Goal: Navigation & Orientation: Find specific page/section

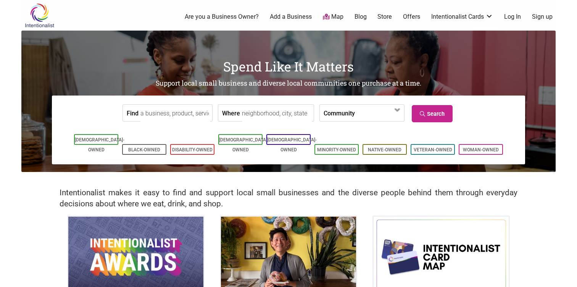
click at [408, 14] on link "Offers" at bounding box center [411, 17] width 17 height 8
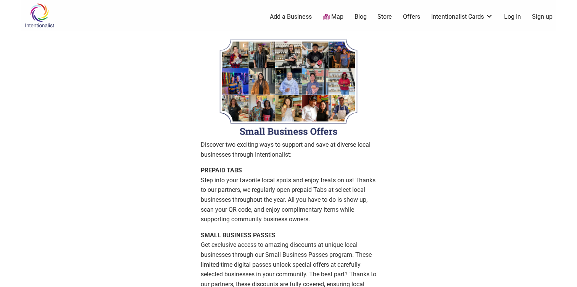
click at [326, 15] on icon at bounding box center [326, 17] width 7 height 6
